Goal: Task Accomplishment & Management: Use online tool/utility

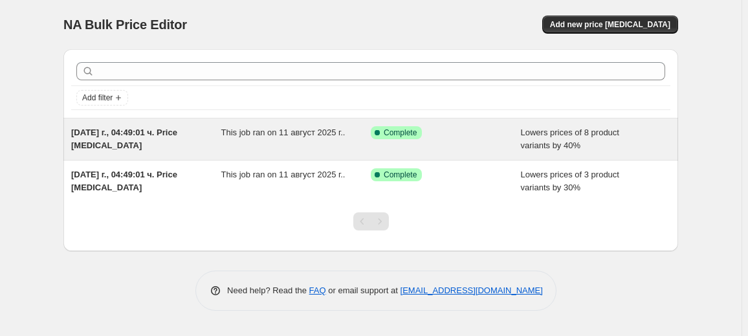
click at [322, 132] on span "This job ran on 11 август 2025 г.." at bounding box center [283, 132] width 124 height 10
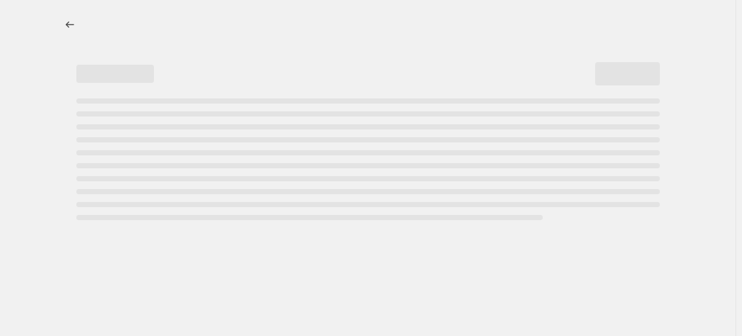
select select "percentage"
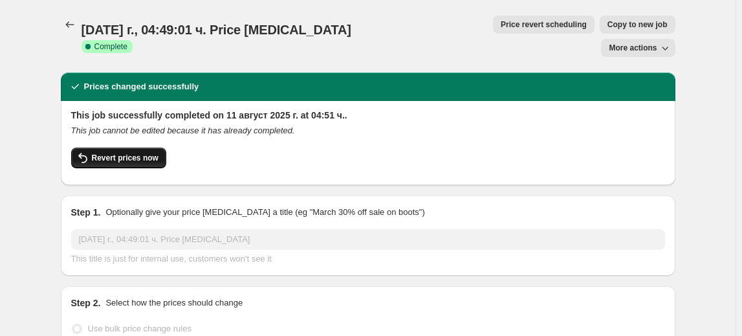
click at [121, 153] on span "Revert prices now" at bounding box center [125, 158] width 67 height 10
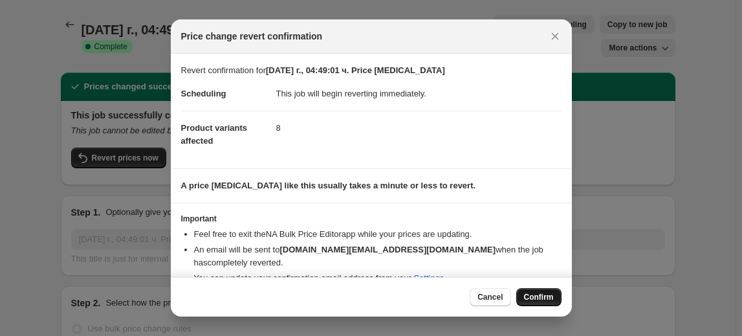
click at [547, 296] on span "Confirm" at bounding box center [539, 297] width 30 height 10
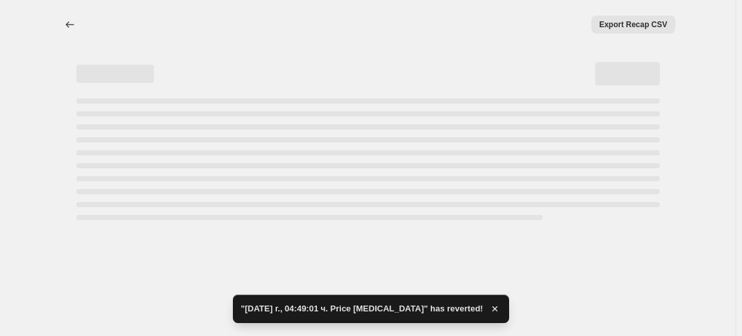
select select "percentage"
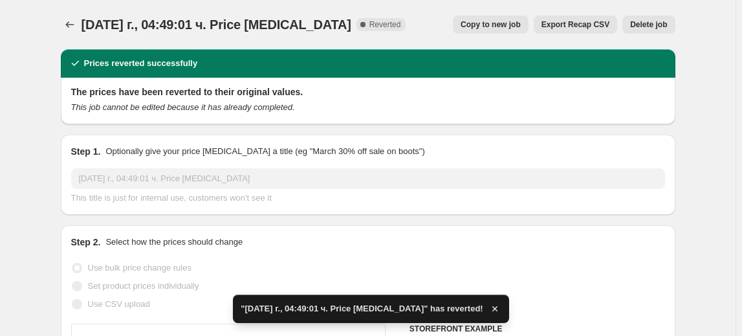
click at [640, 25] on span "Delete job" at bounding box center [648, 24] width 37 height 10
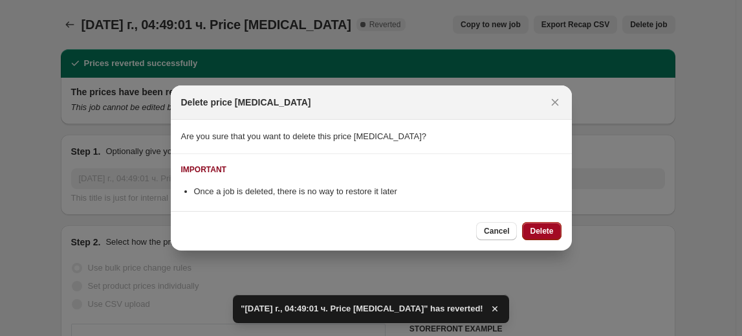
click at [550, 224] on button "Delete" at bounding box center [541, 231] width 39 height 18
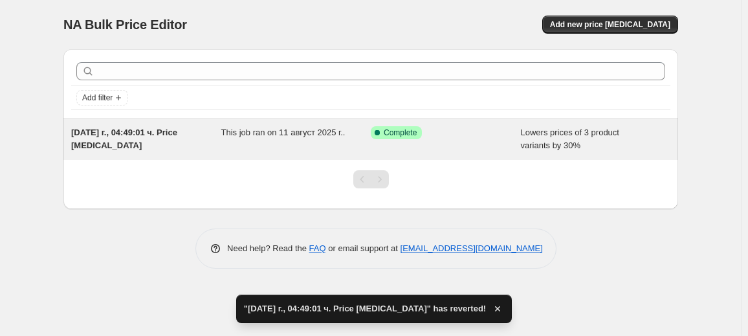
click at [388, 137] on span "Success Complete Complete" at bounding box center [396, 132] width 51 height 13
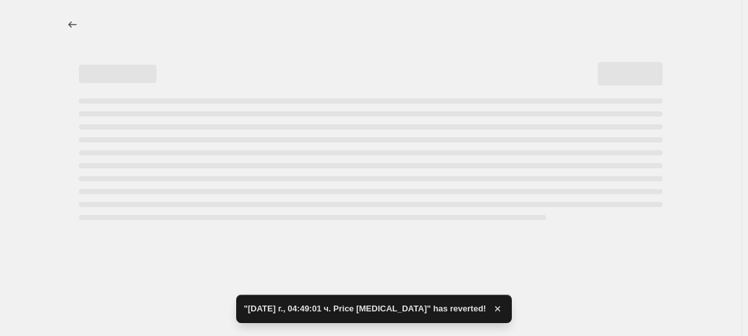
select select "percentage"
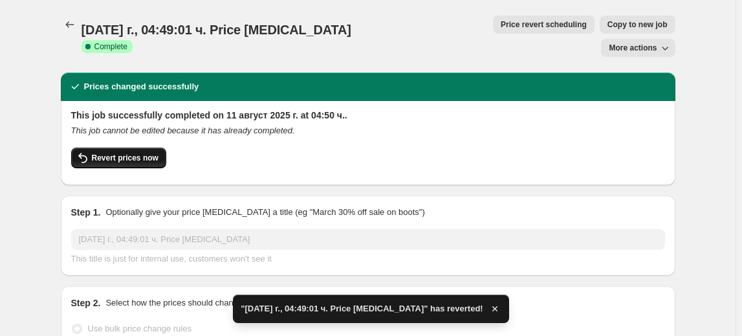
click at [133, 153] on span "Revert prices now" at bounding box center [125, 158] width 67 height 10
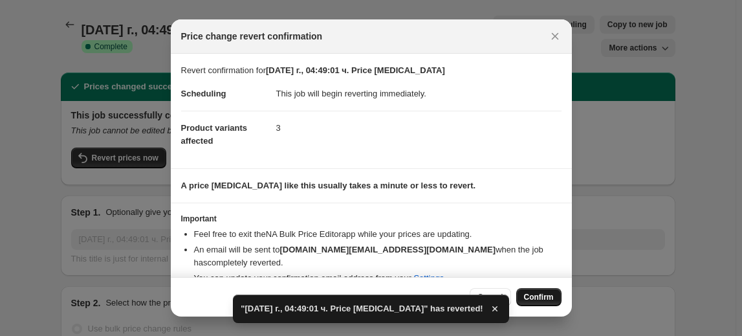
click at [551, 292] on button "Confirm" at bounding box center [538, 297] width 45 height 18
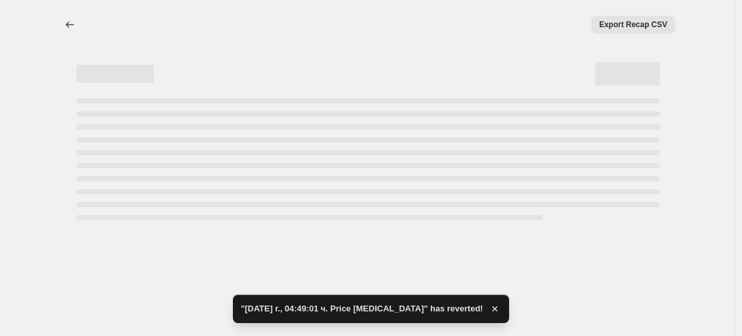
select select "percentage"
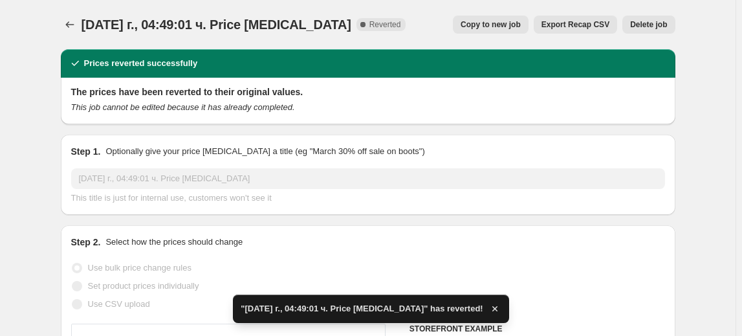
click at [652, 25] on span "Delete job" at bounding box center [648, 24] width 37 height 10
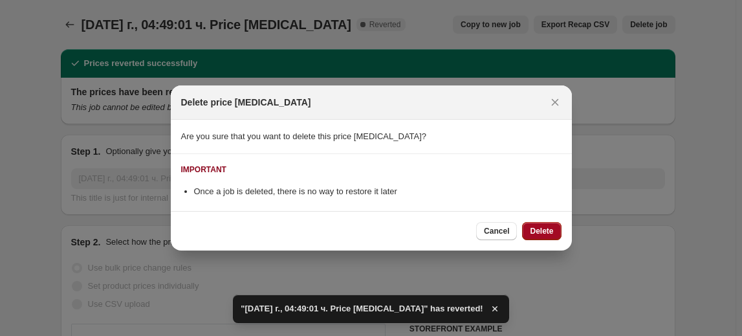
click at [558, 227] on button "Delete" at bounding box center [541, 231] width 39 height 18
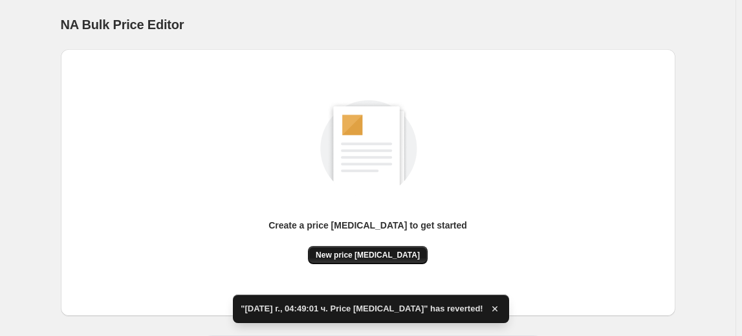
click at [405, 250] on button "New price [MEDICAL_DATA]" at bounding box center [368, 255] width 120 height 18
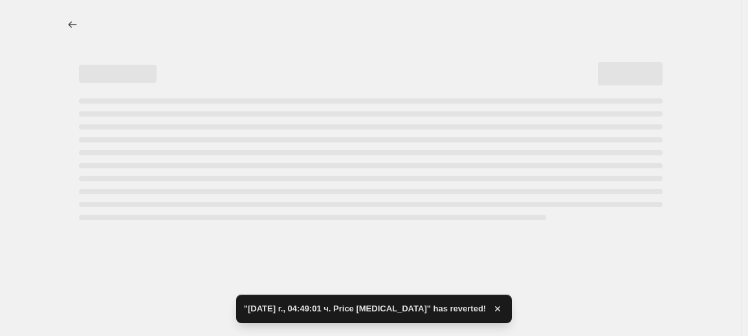
select select "percentage"
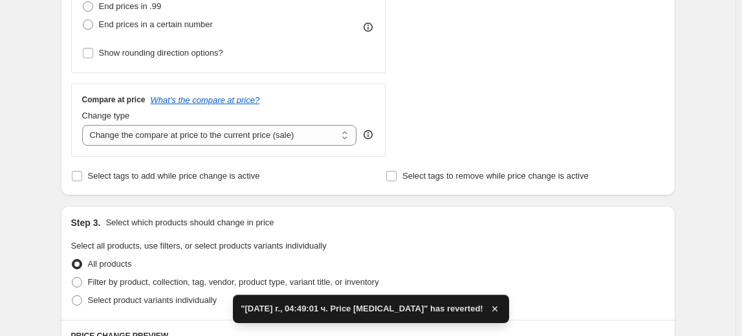
scroll to position [470, 0]
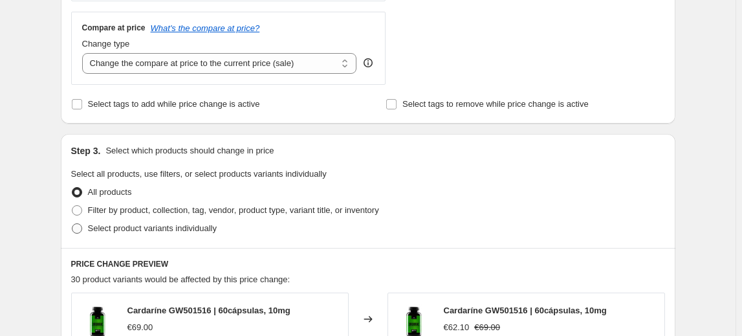
click at [129, 226] on span "Select product variants individually" at bounding box center [152, 228] width 129 height 10
click at [72, 224] on input "Select product variants individually" at bounding box center [72, 223] width 1 height 1
radio input "true"
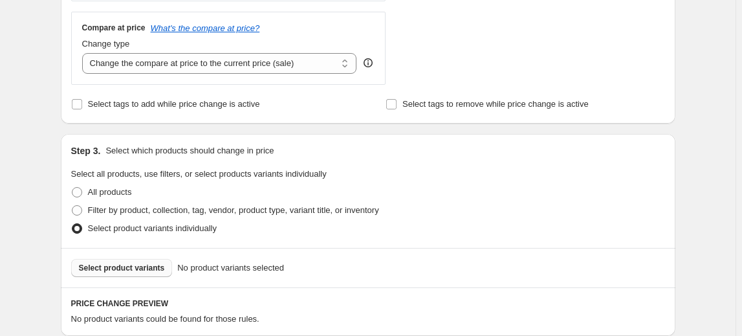
click at [106, 270] on span "Select product variants" at bounding box center [122, 268] width 86 height 10
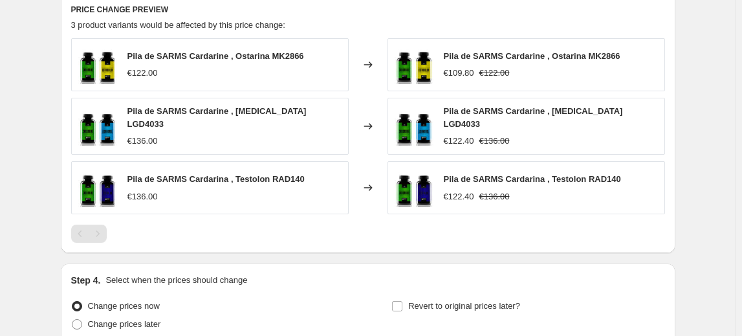
scroll to position [876, 0]
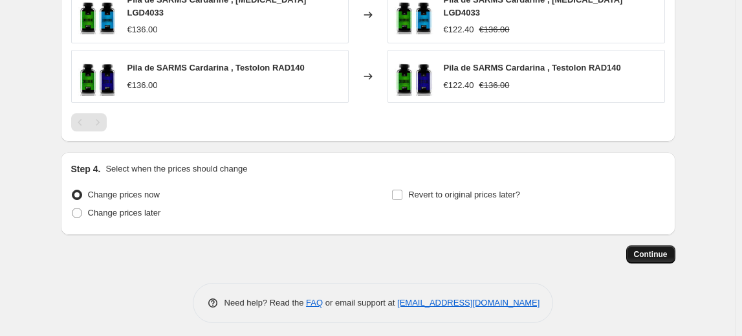
click at [663, 249] on span "Continue" at bounding box center [651, 254] width 34 height 10
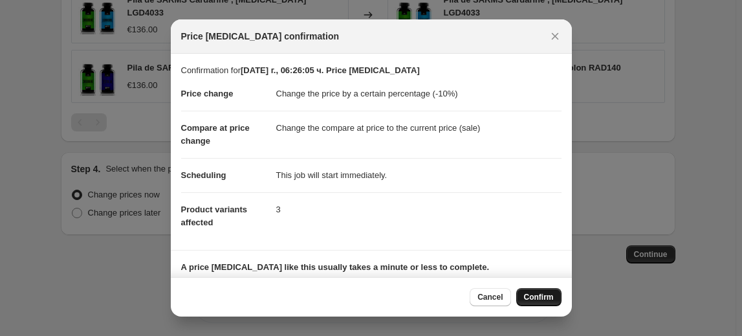
click at [536, 297] on span "Confirm" at bounding box center [539, 297] width 30 height 10
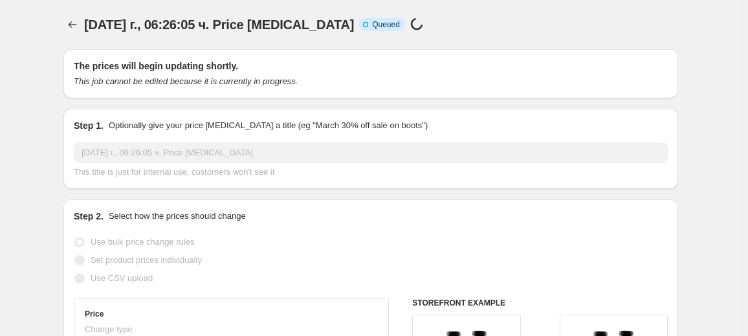
select select "percentage"
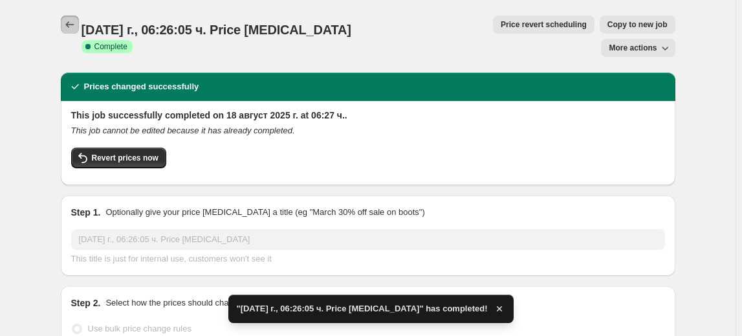
click at [72, 22] on icon "Price change jobs" at bounding box center [69, 24] width 13 height 13
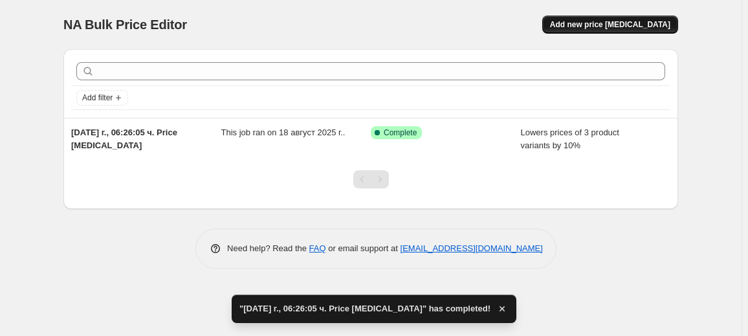
click at [607, 27] on span "Add new price [MEDICAL_DATA]" at bounding box center [610, 24] width 120 height 10
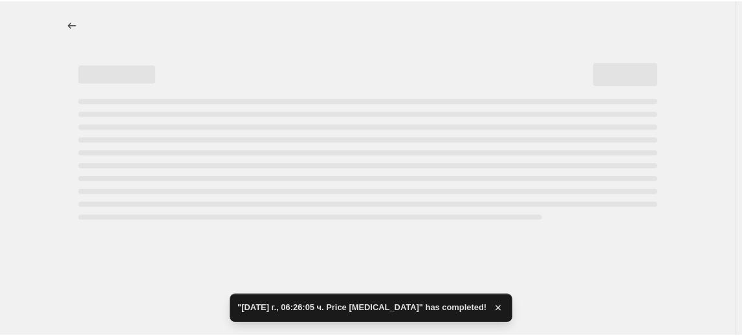
select select "percentage"
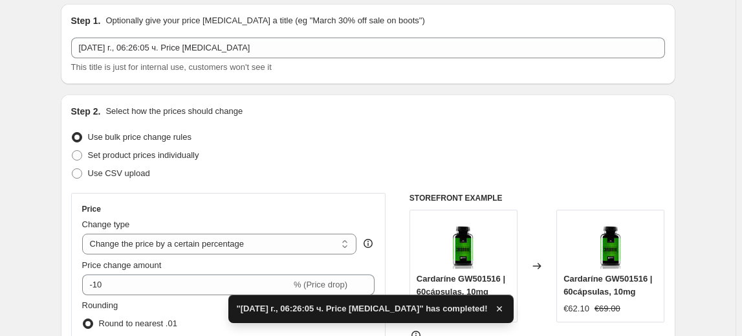
scroll to position [117, 0]
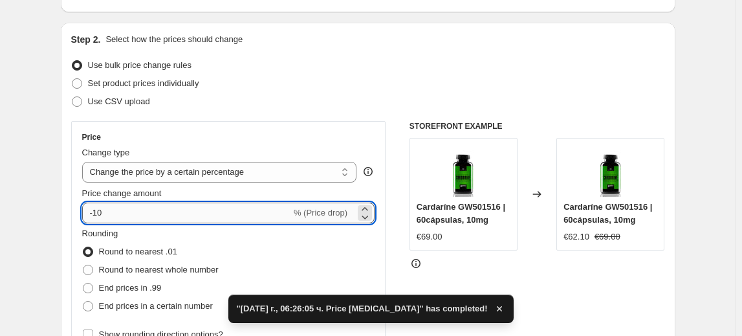
click at [100, 215] on input "-10" at bounding box center [186, 213] width 209 height 21
type input "-20"
click at [129, 234] on fieldset "Rounding Round to nearest .01 Round to nearest whole number End prices in .99 E…" at bounding box center [150, 271] width 137 height 88
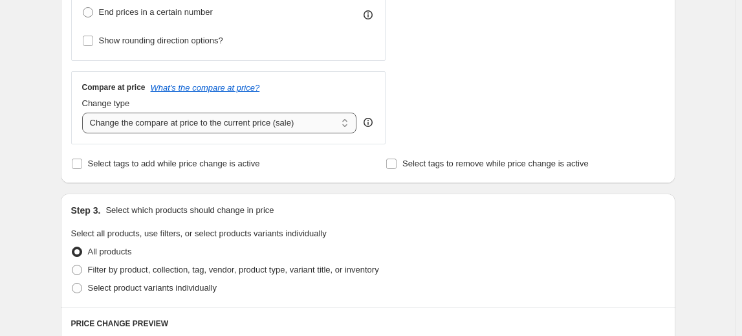
scroll to position [412, 0]
click at [140, 285] on span "Select product variants individually" at bounding box center [152, 287] width 129 height 10
click at [72, 283] on input "Select product variants individually" at bounding box center [72, 282] width 1 height 1
radio input "true"
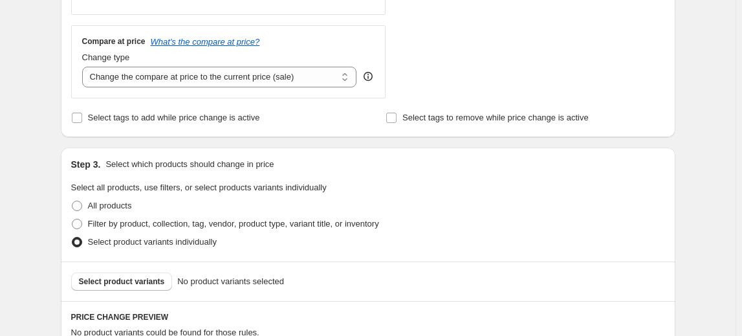
scroll to position [470, 0]
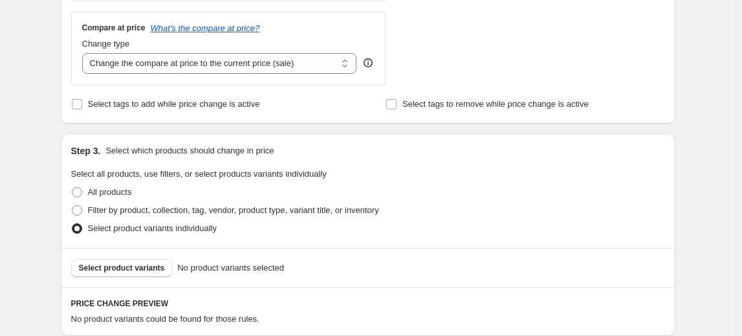
click at [143, 257] on div "Select product variants No product variants selected" at bounding box center [368, 267] width 615 height 39
click at [142, 269] on span "Select product variants" at bounding box center [122, 268] width 86 height 10
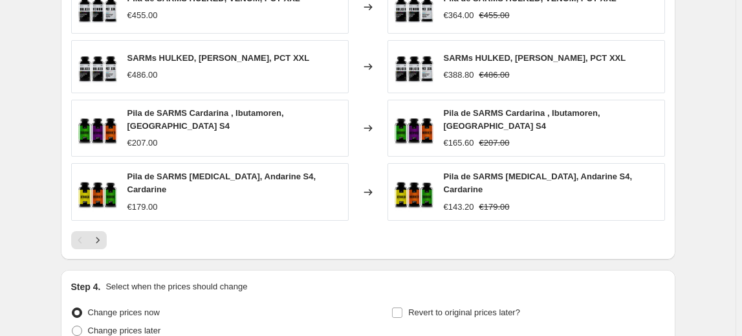
scroll to position [941, 0]
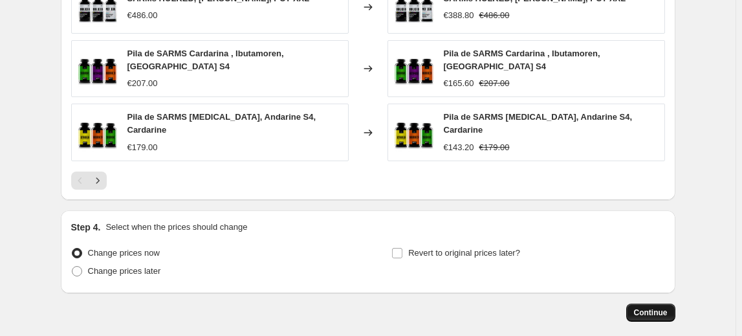
click at [664, 307] on span "Continue" at bounding box center [651, 312] width 34 height 10
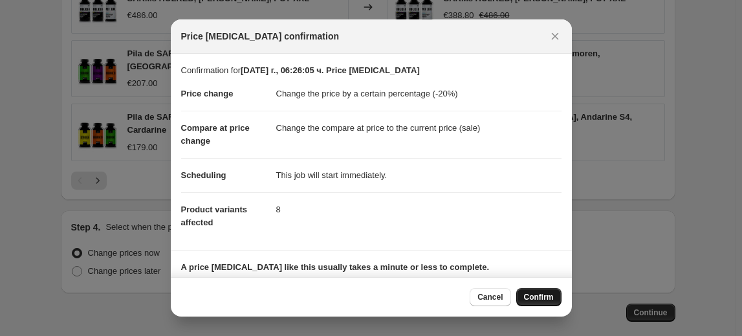
click at [535, 300] on span "Confirm" at bounding box center [539, 297] width 30 height 10
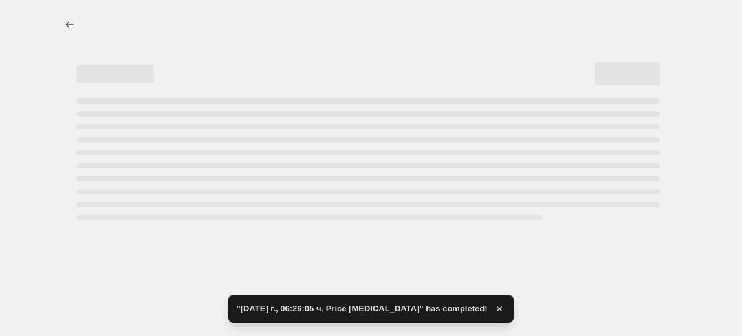
select select "percentage"
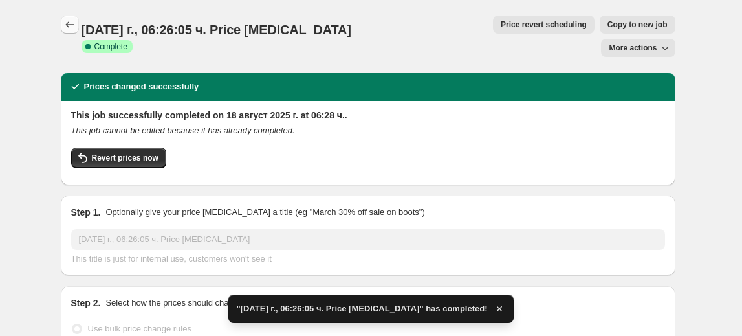
click at [75, 17] on button "Price change jobs" at bounding box center [70, 25] width 18 height 18
